Goal: Information Seeking & Learning: Learn about a topic

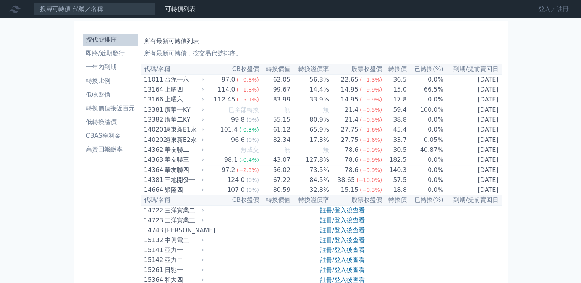
click at [549, 12] on link "登入／註冊" at bounding box center [553, 9] width 43 height 12
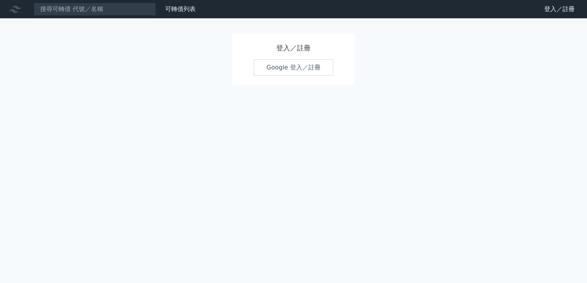
click at [283, 68] on link "Google 登入／註冊" at bounding box center [293, 68] width 79 height 16
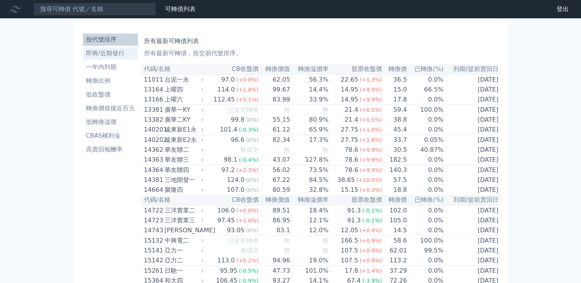
click at [100, 50] on li "即將/近期發行" at bounding box center [110, 53] width 55 height 9
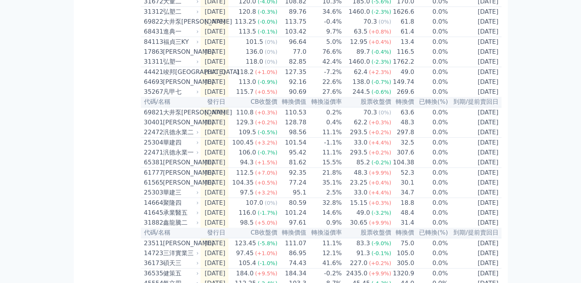
scroll to position [280, 0]
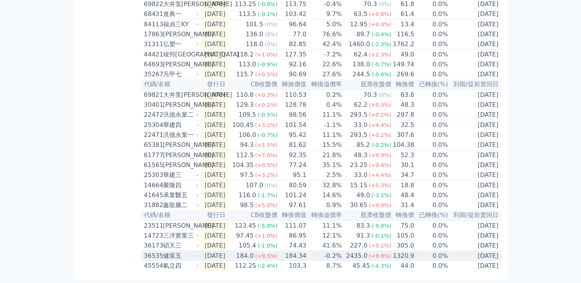
click at [180, 255] on div "健策五" at bounding box center [180, 256] width 34 height 9
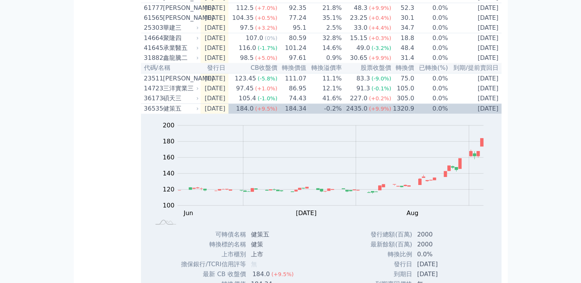
scroll to position [432, 0]
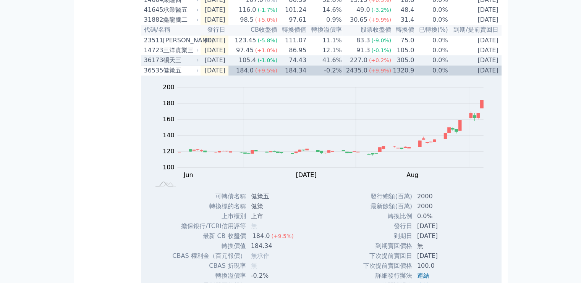
click at [163, 65] on div "碩天三" at bounding box center [180, 60] width 34 height 9
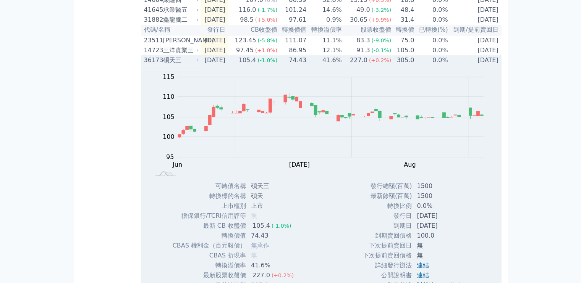
click at [159, 65] on div "36173" at bounding box center [152, 60] width 17 height 9
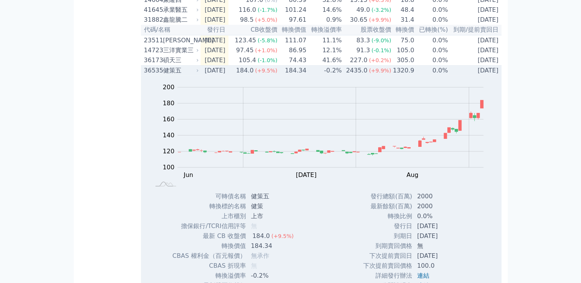
click at [168, 75] on div "健策五" at bounding box center [180, 70] width 34 height 9
